Goal: Information Seeking & Learning: Check status

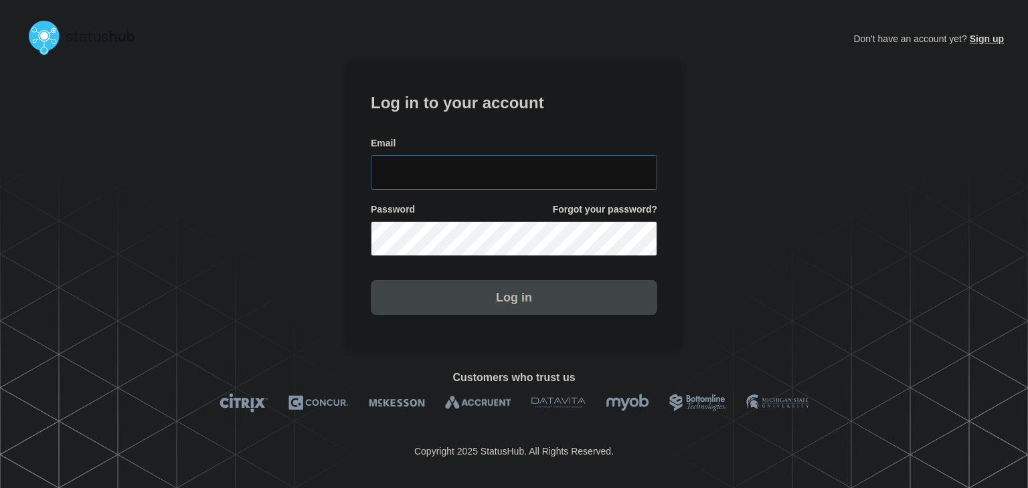
type input "amanda.mckeehan@conexon.us"
click at [436, 300] on button "Log in" at bounding box center [514, 297] width 286 height 35
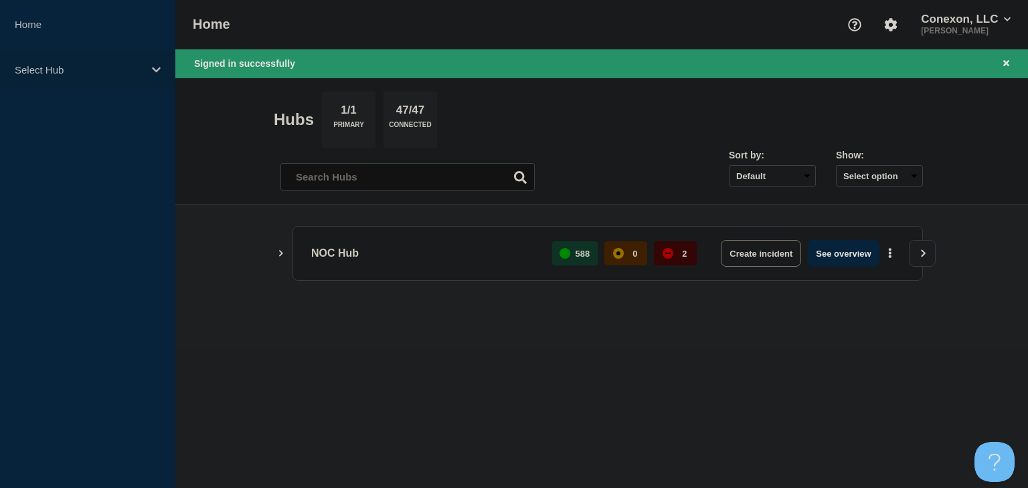
click at [58, 84] on div "Select Hub" at bounding box center [87, 70] width 175 height 41
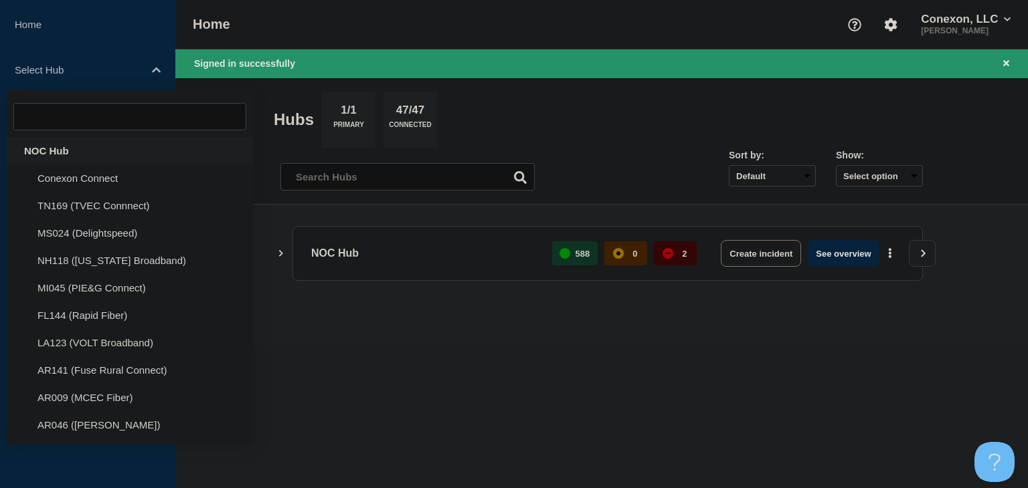
click at [60, 151] on div "NOC Hub" at bounding box center [130, 150] width 246 height 27
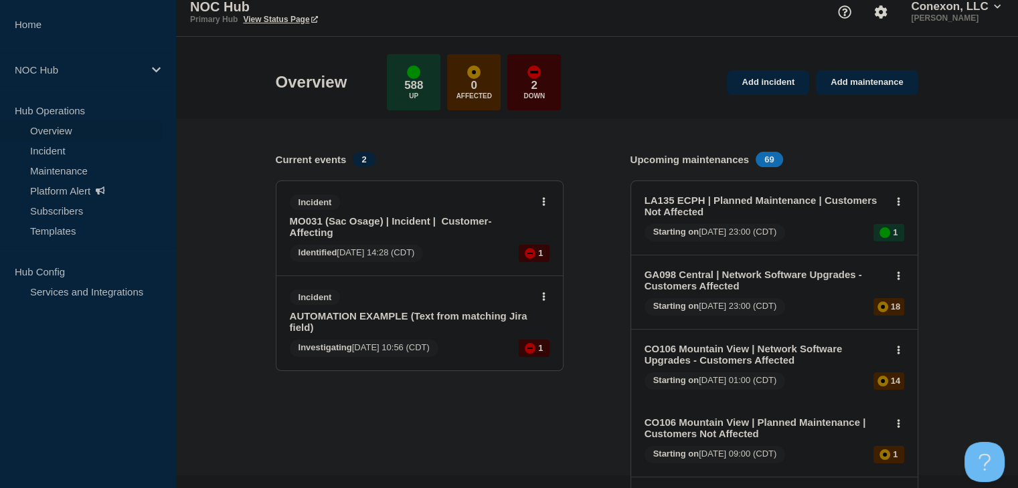
scroll to position [11, 0]
click at [54, 175] on link "Maintenance" at bounding box center [81, 171] width 162 height 20
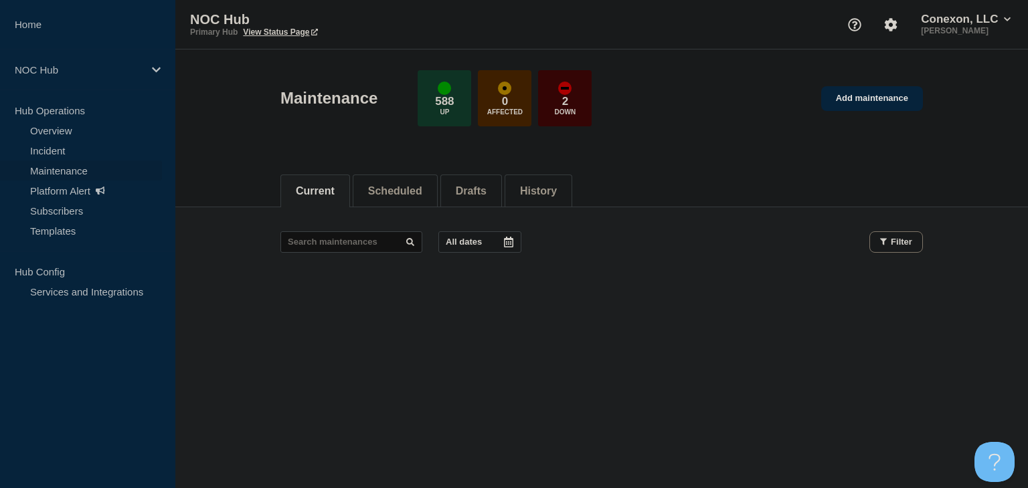
click at [70, 165] on link "Maintenance" at bounding box center [81, 171] width 162 height 20
click at [404, 188] on button "Scheduled" at bounding box center [395, 191] width 54 height 12
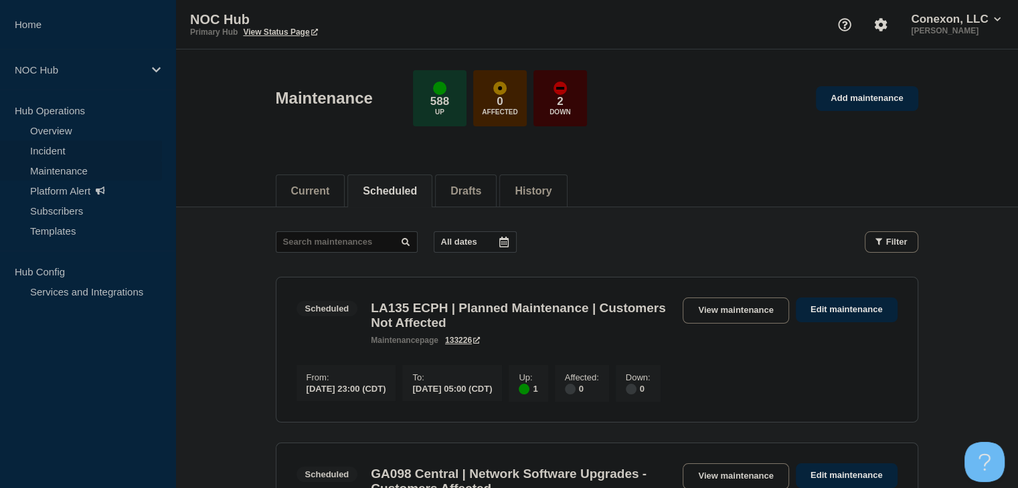
click at [54, 144] on link "Incident" at bounding box center [81, 150] width 162 height 20
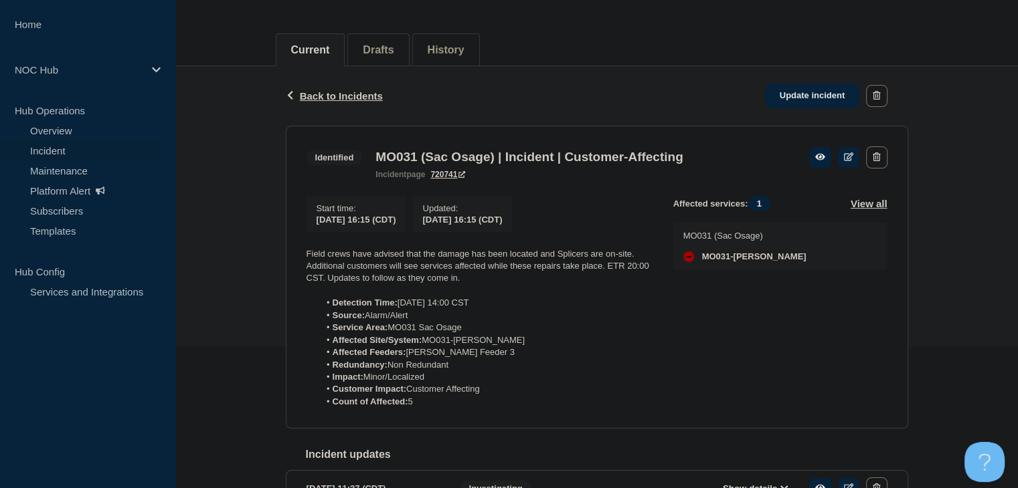
scroll to position [134, 0]
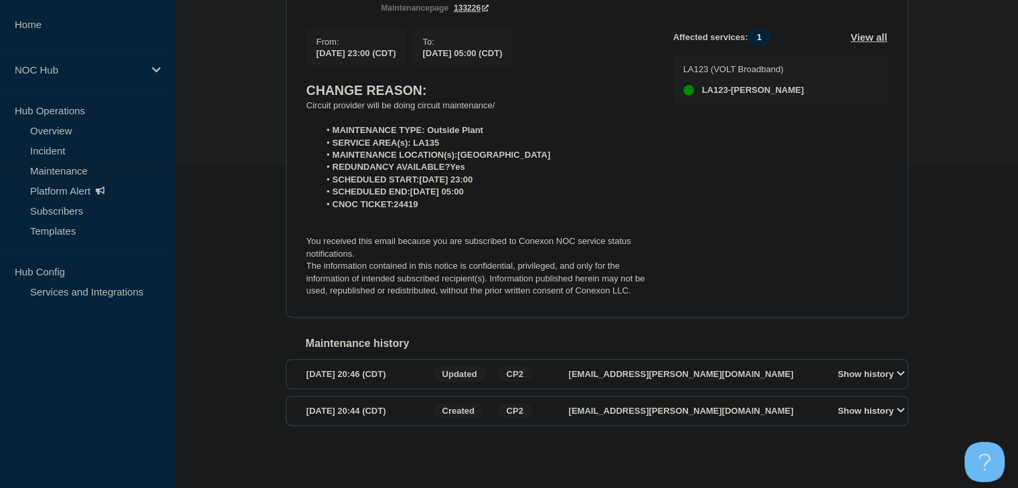
scroll to position [266, 0]
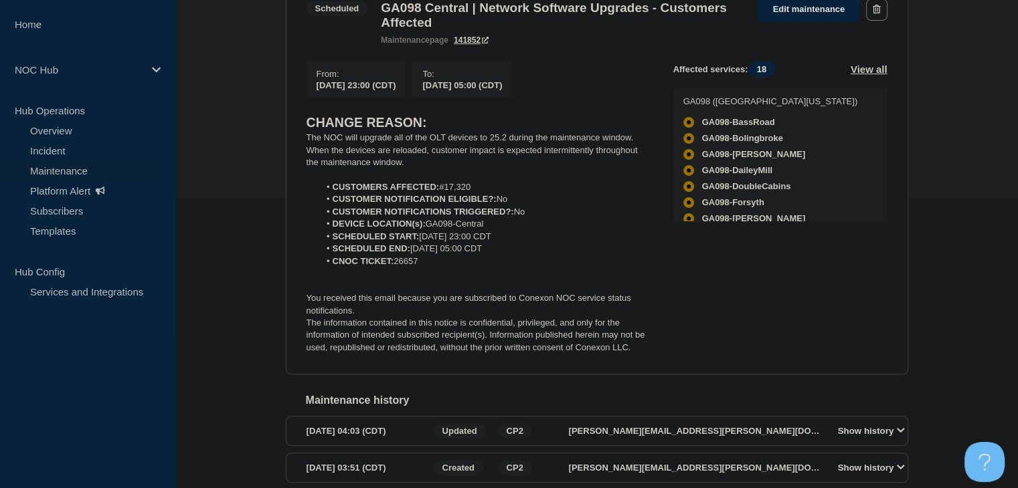
scroll to position [223, 0]
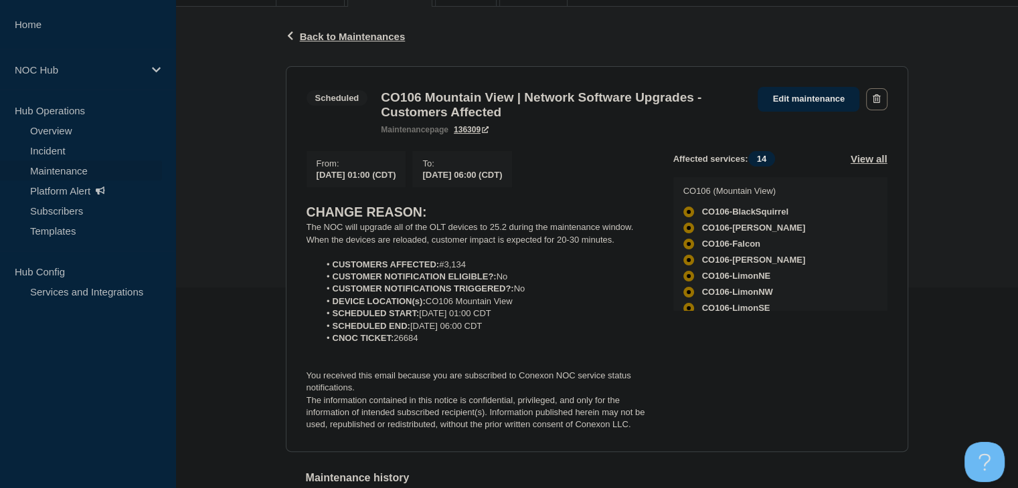
scroll to position [268, 0]
